Goal: Check status: Check status

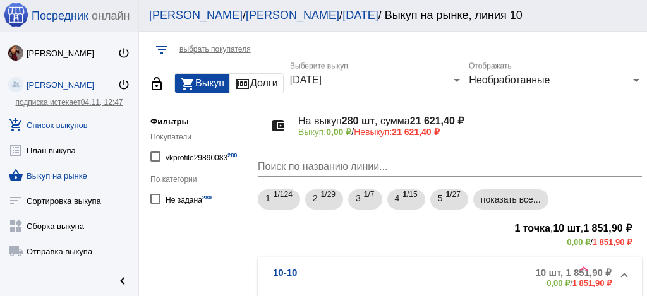
scroll to position [273, 0]
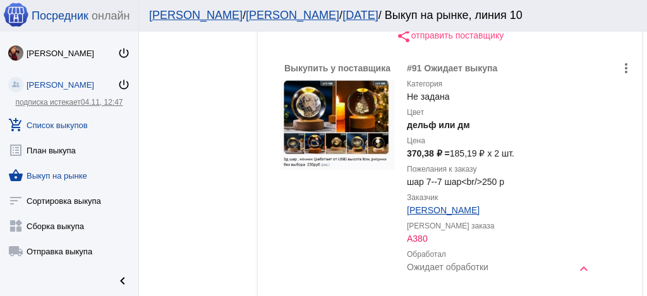
click at [63, 128] on link "add_shopping_cart Список выкупов" at bounding box center [69, 122] width 138 height 25
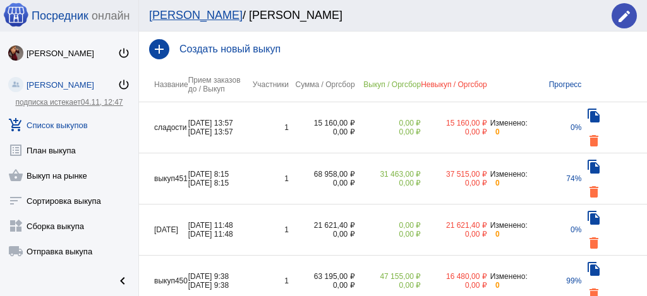
click at [296, 116] on td "15 160,00 ₽ 0,00 ₽" at bounding box center [322, 127] width 66 height 51
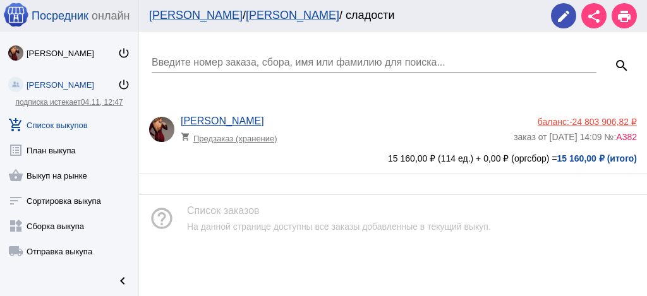
click at [311, 103] on div "Введите номер заказа, сбора, имя или фамилию для поиска... search [PERSON_NAME]…" at bounding box center [393, 103] width 508 height 143
click at [315, 115] on div "[PERSON_NAME] shopping_cart Предзаказ (хранение) баланс: -24 803 906,82 ₽ заказ…" at bounding box center [393, 139] width 508 height 68
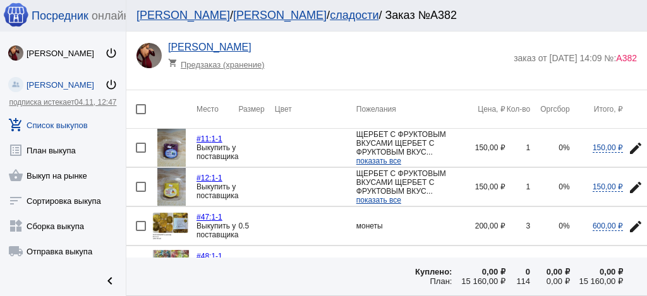
click at [330, 14] on link "сладости" at bounding box center [354, 15] width 49 height 13
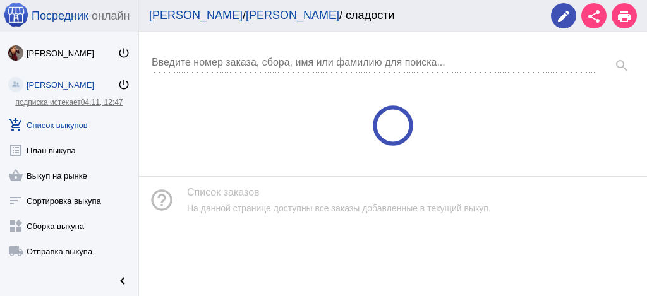
click at [246, 18] on link "[PERSON_NAME]" at bounding box center [292, 15] width 93 height 13
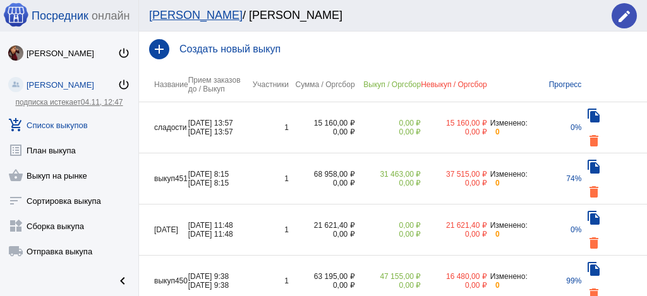
click at [263, 176] on td "1" at bounding box center [270, 178] width 38 height 51
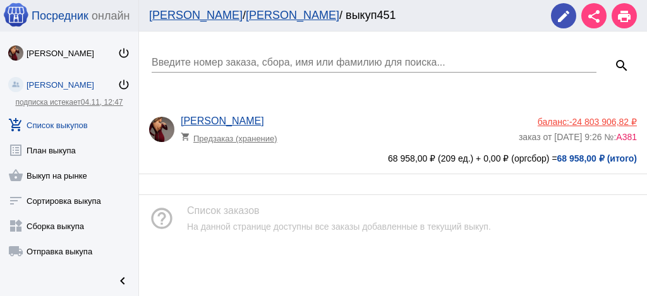
click at [304, 146] on div "[PERSON_NAME] shopping_cart Предзаказ (хранение)" at bounding box center [350, 133] width 338 height 34
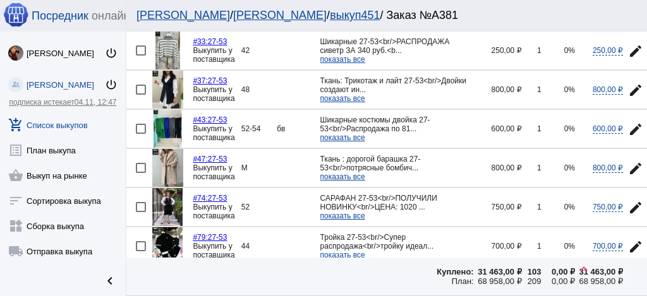
scroll to position [968, 0]
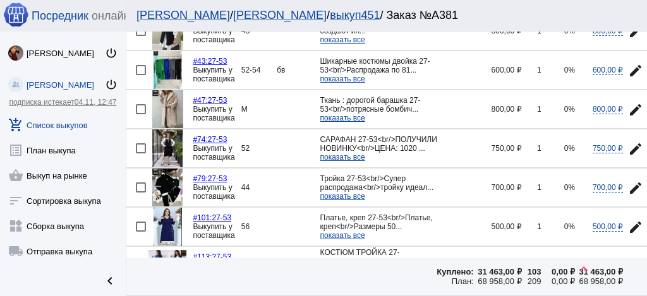
click at [138, 183] on div at bounding box center [141, 188] width 10 height 10
click at [140, 193] on input "checkbox" at bounding box center [140, 193] width 1 height 1
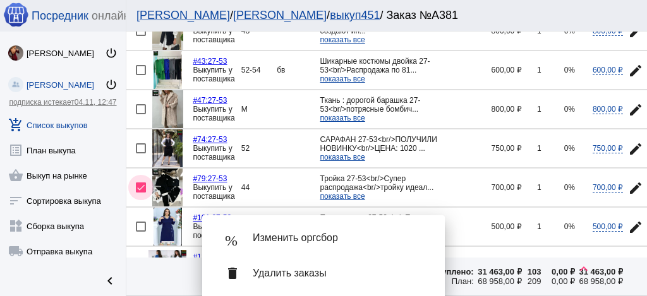
click at [139, 183] on div at bounding box center [141, 188] width 10 height 10
click at [140, 193] on input "checkbox" at bounding box center [140, 193] width 1 height 1
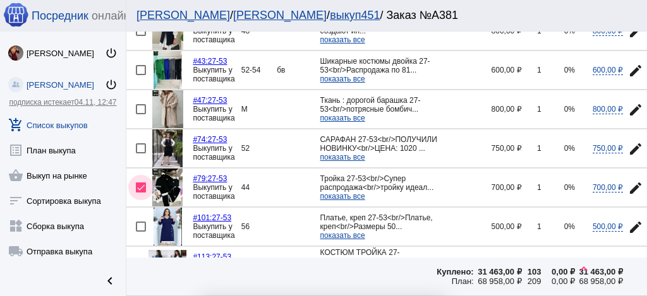
checkbox input "false"
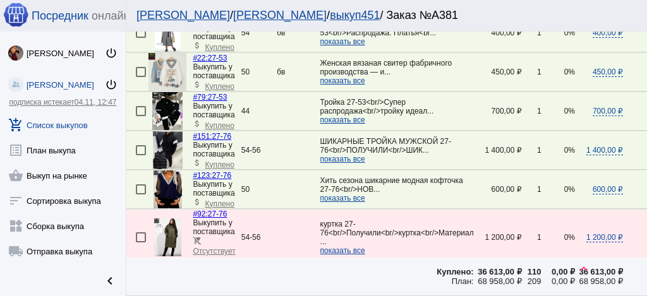
scroll to position [1137, 0]
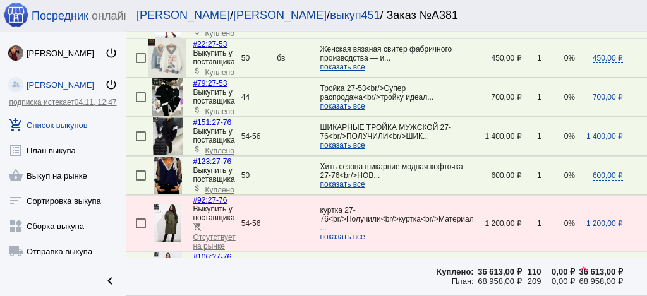
click at [348, 102] on span "показать все" at bounding box center [342, 106] width 45 height 9
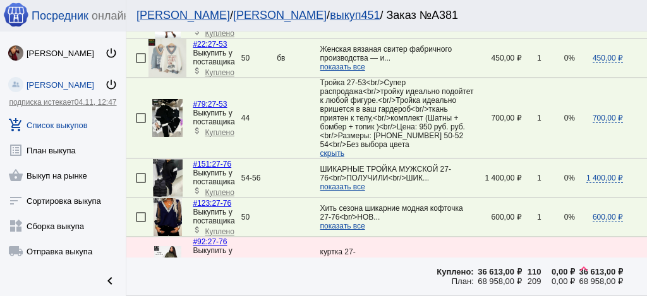
click at [162, 104] on img at bounding box center [167, 118] width 30 height 38
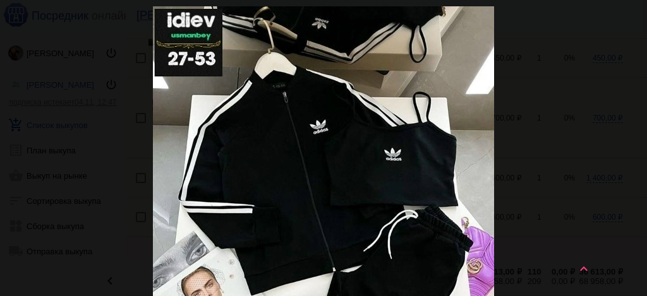
scroll to position [0, 0]
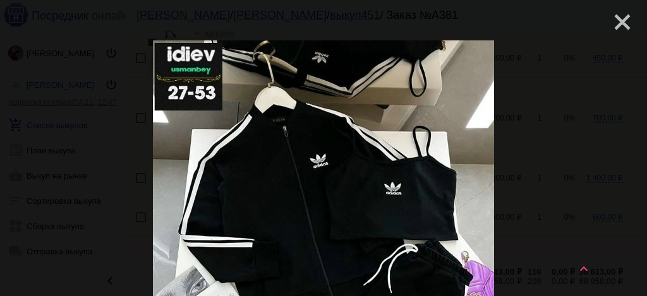
click at [614, 20] on mat-icon "close" at bounding box center [616, 16] width 15 height 15
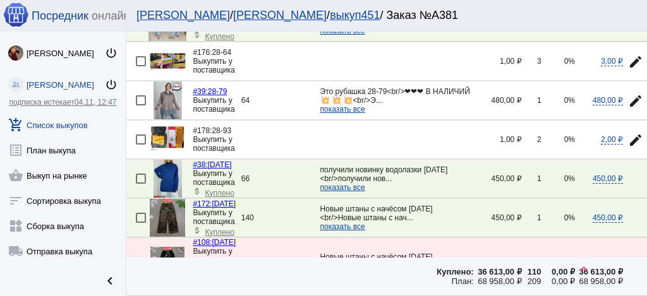
scroll to position [1473, 0]
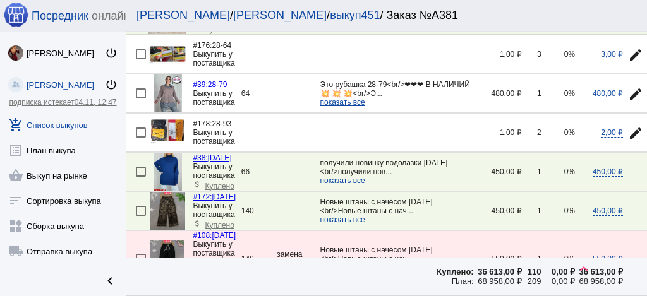
click at [164, 75] on img at bounding box center [167, 94] width 28 height 38
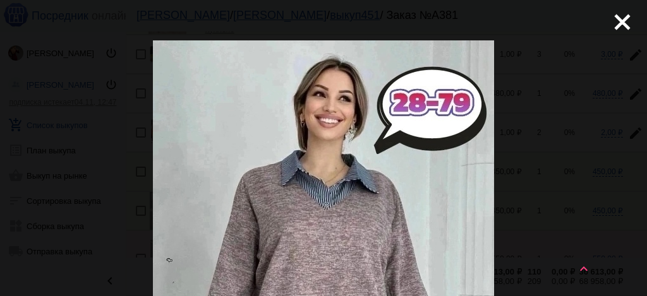
drag, startPoint x: 620, startPoint y: 20, endPoint x: 585, endPoint y: 38, distance: 39.3
click at [619, 20] on mat-icon "close" at bounding box center [616, 16] width 15 height 15
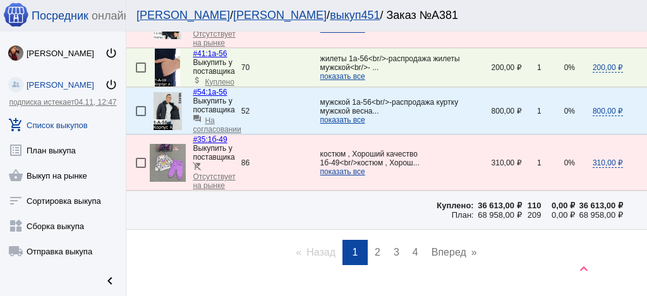
scroll to position [2083, 0]
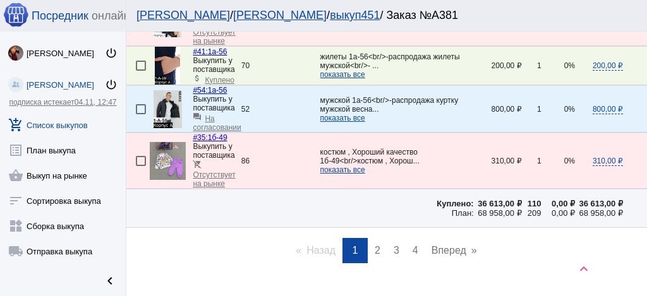
click at [416, 238] on link "page 4" at bounding box center [415, 250] width 18 height 25
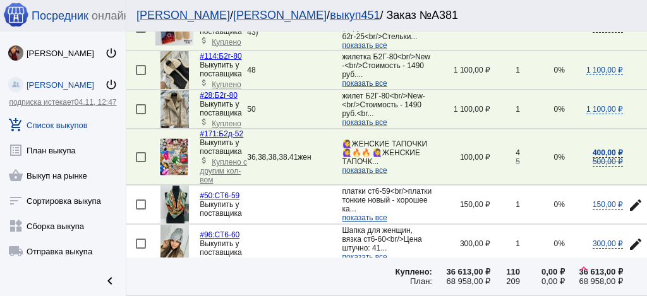
scroll to position [673, 0]
click at [183, 128] on img at bounding box center [174, 109] width 28 height 38
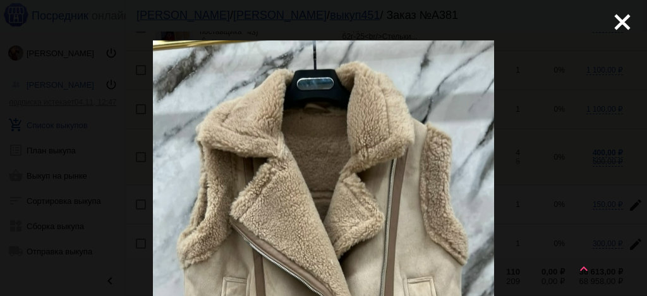
scroll to position [0, 0]
click at [616, 23] on mat-icon "close" at bounding box center [616, 16] width 15 height 15
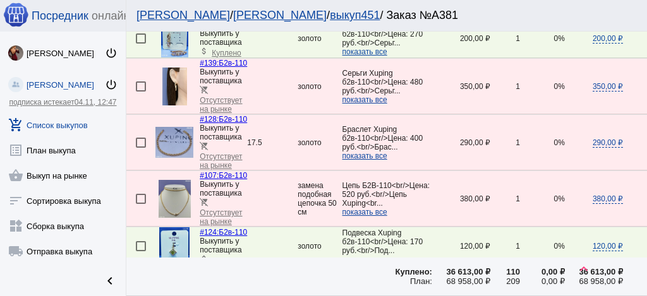
scroll to position [168, 0]
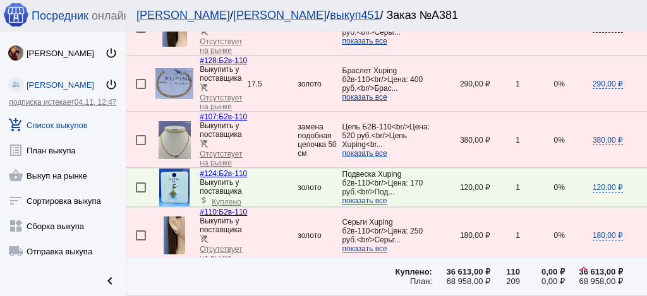
click at [167, 159] on img at bounding box center [175, 140] width 32 height 38
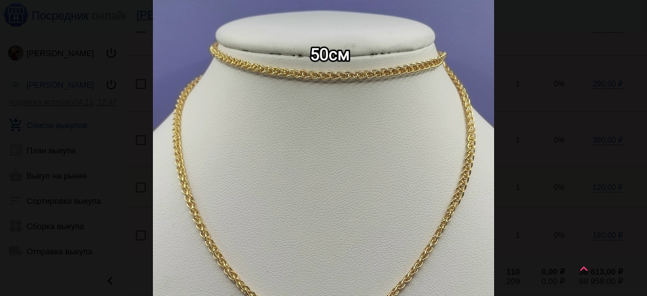
scroll to position [0, 0]
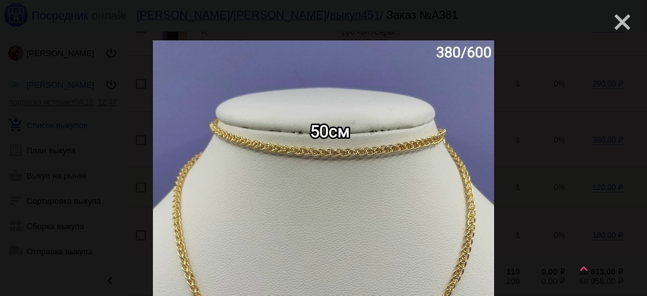
click at [609, 24] on mat-icon "close" at bounding box center [616, 16] width 15 height 15
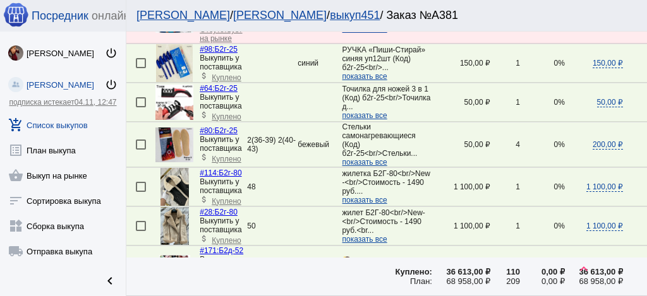
scroll to position [632, 0]
